Goal: Task Accomplishment & Management: Complete application form

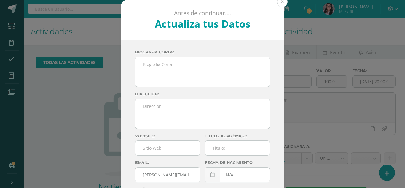
click at [279, 3] on button at bounding box center [282, 1] width 11 height 11
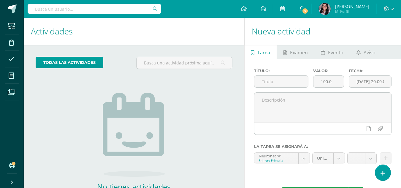
click at [308, 11] on span "5" at bounding box center [305, 11] width 7 height 7
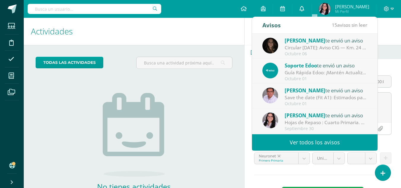
click at [311, 11] on link "0" at bounding box center [301, 9] width 19 height 18
click at [304, 9] on icon at bounding box center [301, 8] width 5 height 5
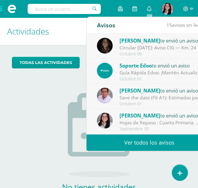
click at [3, 12] on span at bounding box center [12, 9] width 24 height 18
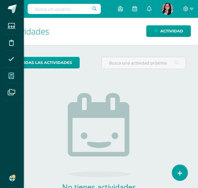
click at [12, 75] on icon at bounding box center [11, 76] width 5 height 6
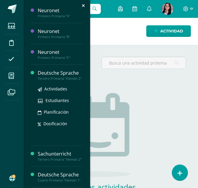
click at [55, 77] on div "Tercero Primaria "Alemán 2"" at bounding box center [60, 78] width 45 height 4
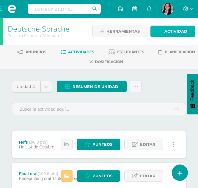
click at [170, 29] on span "Actividad" at bounding box center [175, 31] width 23 height 11
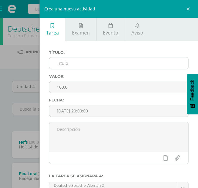
click at [70, 64] on input "text" at bounding box center [118, 63] width 139 height 12
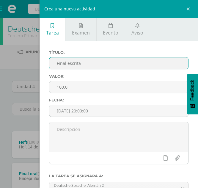
scroll to position [69, 0]
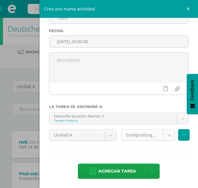
type input "Final escrita"
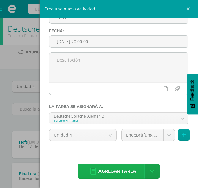
click at [120, 172] on span "Agregar tarea" at bounding box center [117, 171] width 38 height 15
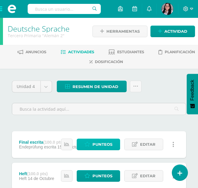
click at [103, 148] on span "Punteos" at bounding box center [102, 144] width 20 height 11
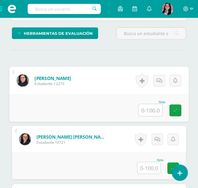
click at [144, 112] on input "text" at bounding box center [150, 110] width 24 height 12
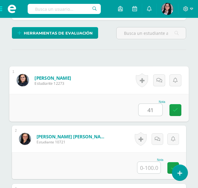
type input "41"
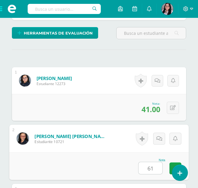
type input "61"
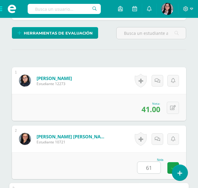
scroll to position [289, 0]
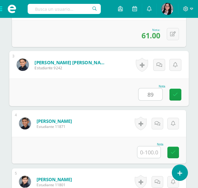
type input "89"
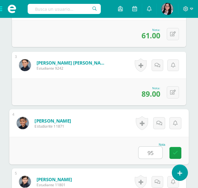
type input "95"
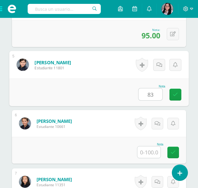
type input "83"
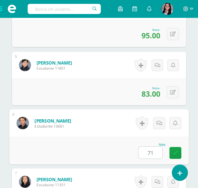
type input "71"
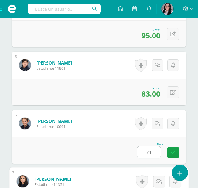
scroll to position [522, 0]
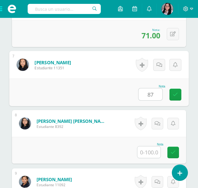
type input "87"
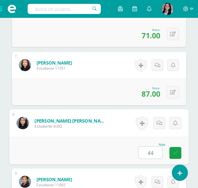
type input "44"
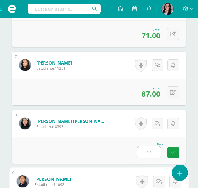
scroll to position [638, 0]
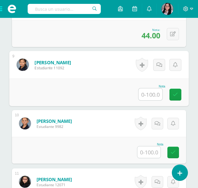
click at [149, 93] on input "text" at bounding box center [150, 94] width 24 height 12
type input "78"
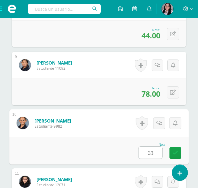
type input "63"
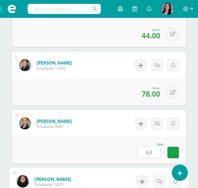
scroll to position [754, 0]
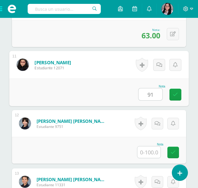
type input "91"
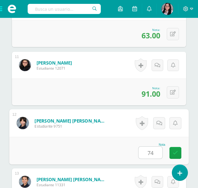
type input "74"
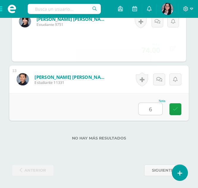
type input "68"
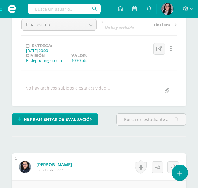
scroll to position [0, 0]
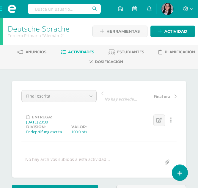
click at [5, 10] on span at bounding box center [12, 9] width 24 height 18
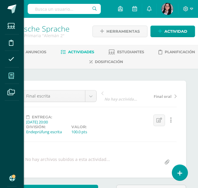
click at [15, 78] on span at bounding box center [11, 75] width 13 height 13
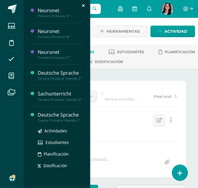
click at [59, 118] on div "Deutsche Sprache" at bounding box center [60, 114] width 45 height 7
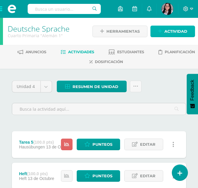
click at [169, 29] on span "Actividad" at bounding box center [175, 31] width 23 height 11
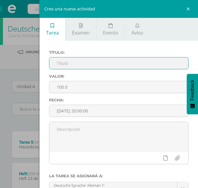
click at [74, 66] on input "text" at bounding box center [118, 63] width 139 height 12
type input "G"
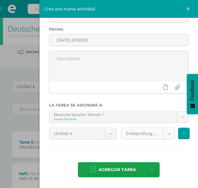
type input "Final oral"
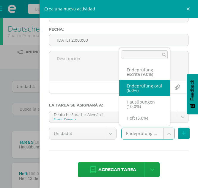
select select "233205"
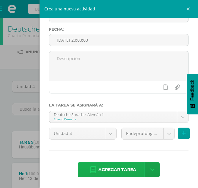
click at [117, 169] on span "Agregar tarea" at bounding box center [117, 169] width 38 height 15
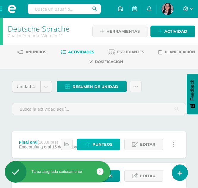
click at [103, 143] on span "Punteos" at bounding box center [102, 144] width 20 height 11
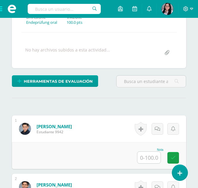
scroll to position [110, 0]
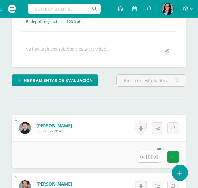
click at [140, 156] on input "text" at bounding box center [148, 156] width 23 height 12
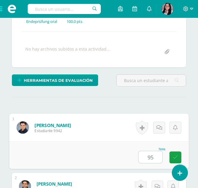
type input "95"
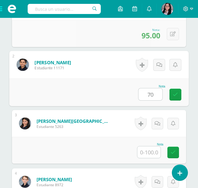
type input "70"
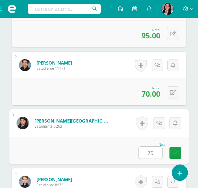
type input "75"
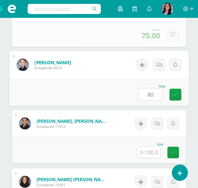
type input "80"
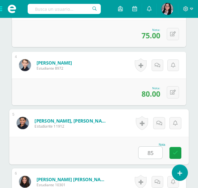
type input "85"
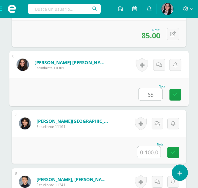
type input "65"
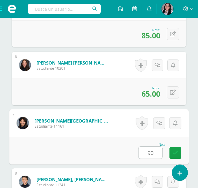
type input "90"
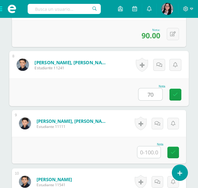
type input "70"
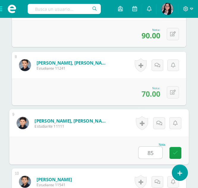
type input "85"
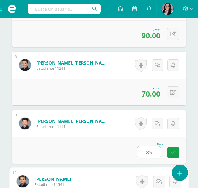
scroll to position [696, 0]
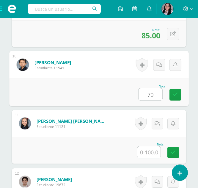
type input "70"
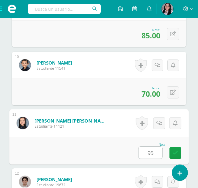
type input "95"
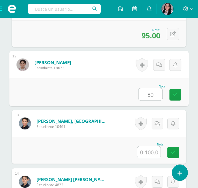
type input "80"
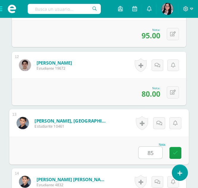
type input "85"
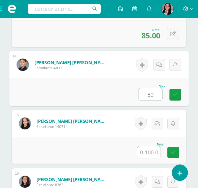
type input "80"
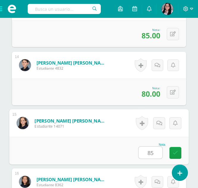
type input "85"
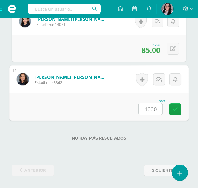
type input "100"
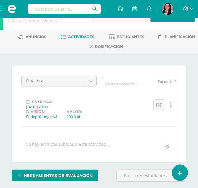
scroll to position [0, 0]
